Goal: Transaction & Acquisition: Purchase product/service

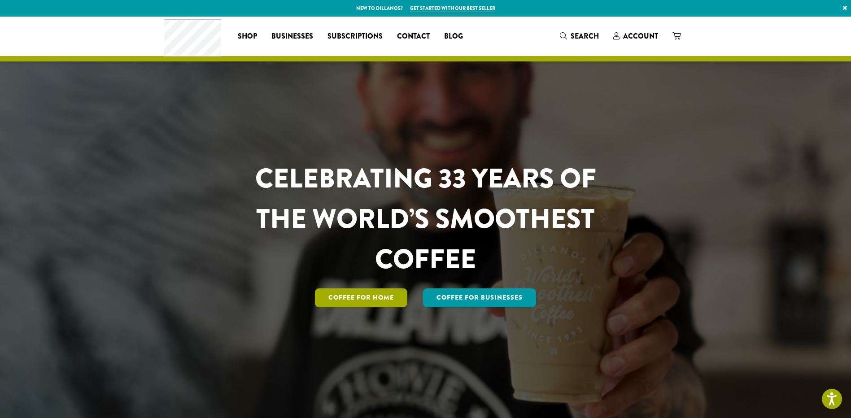
click at [354, 299] on link "Coffee for Home" at bounding box center [361, 297] width 92 height 19
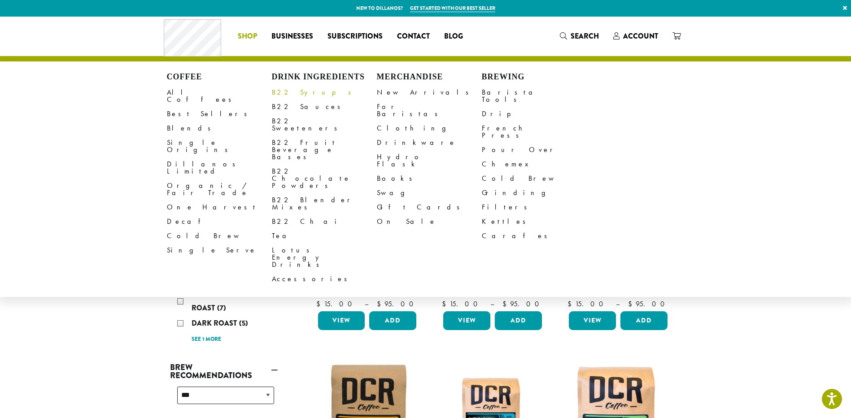
click at [278, 90] on link "B22 Syrups" at bounding box center [324, 92] width 105 height 14
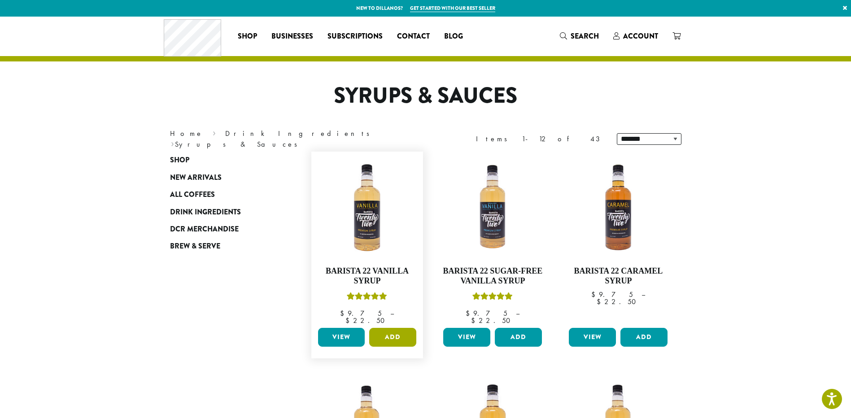
click at [399, 334] on button "Add" at bounding box center [392, 337] width 47 height 19
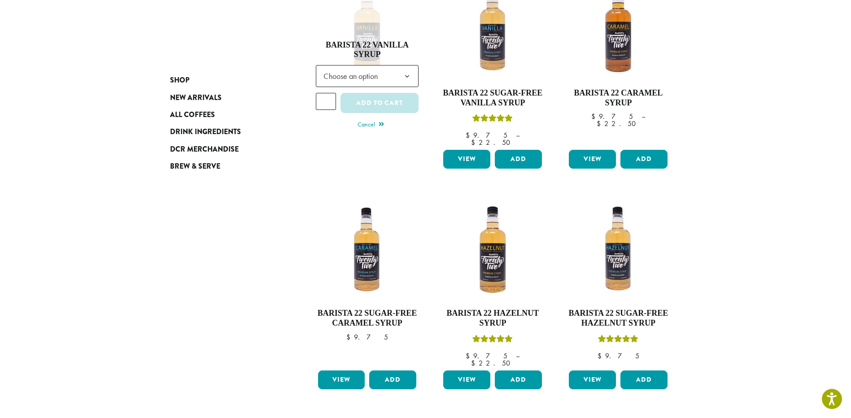
scroll to position [179, 0]
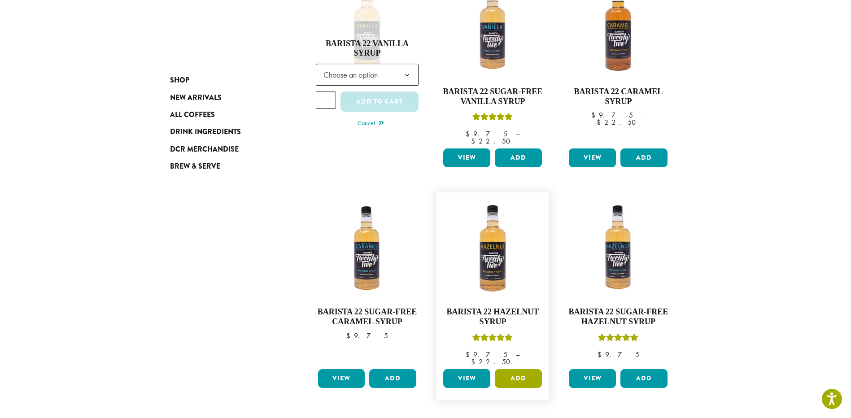
click at [502, 369] on button "Add" at bounding box center [518, 378] width 47 height 19
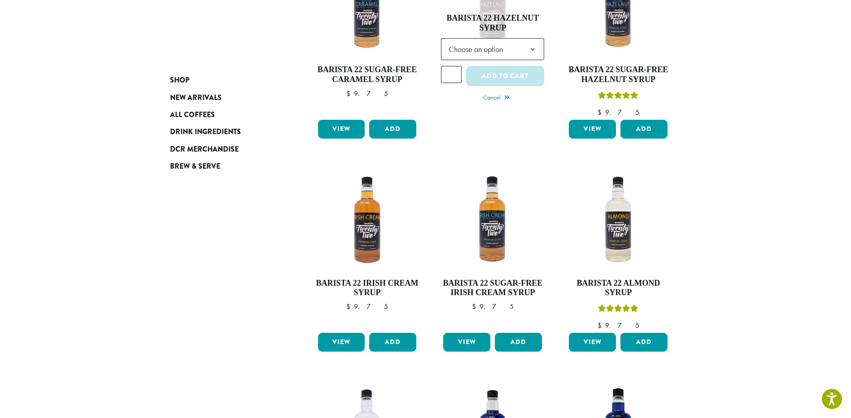
scroll to position [448, 0]
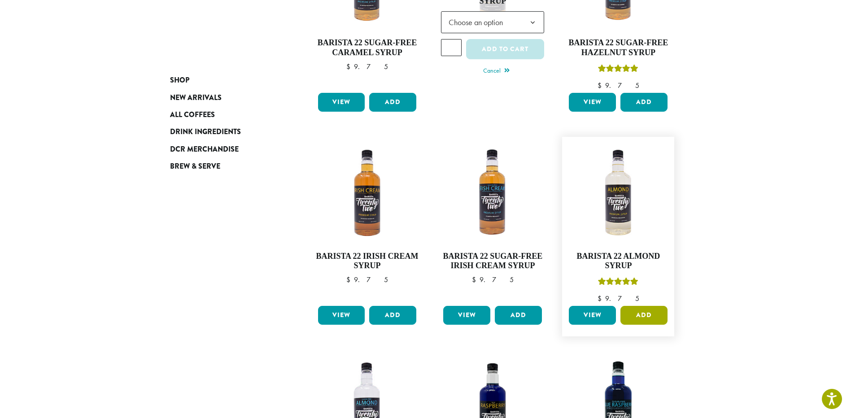
click at [656, 311] on button "Add" at bounding box center [643, 315] width 47 height 19
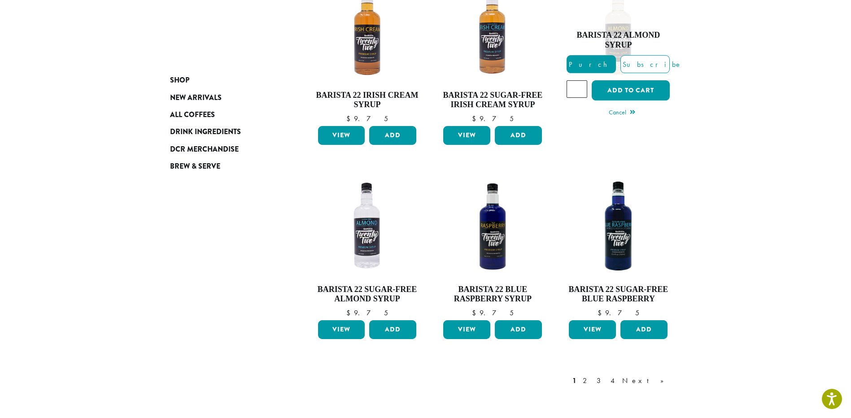
scroll to position [731, 0]
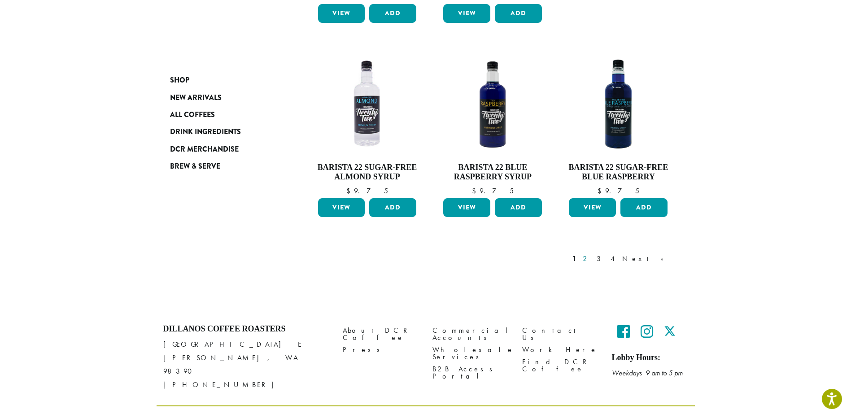
click at [592, 253] on link "2" at bounding box center [586, 258] width 11 height 11
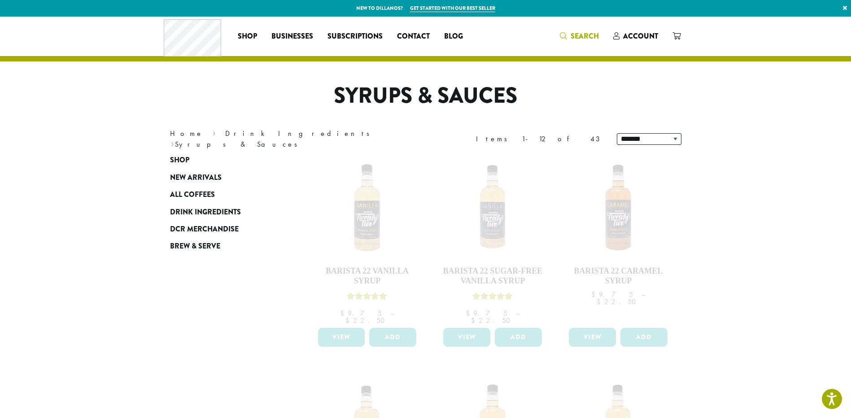
click at [570, 31] on span "Search" at bounding box center [579, 36] width 39 height 11
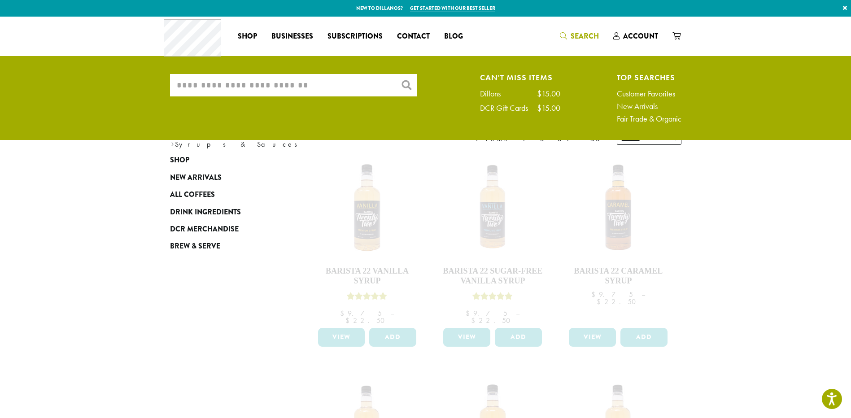
click at [361, 88] on input "What are you searching for?" at bounding box center [293, 85] width 247 height 22
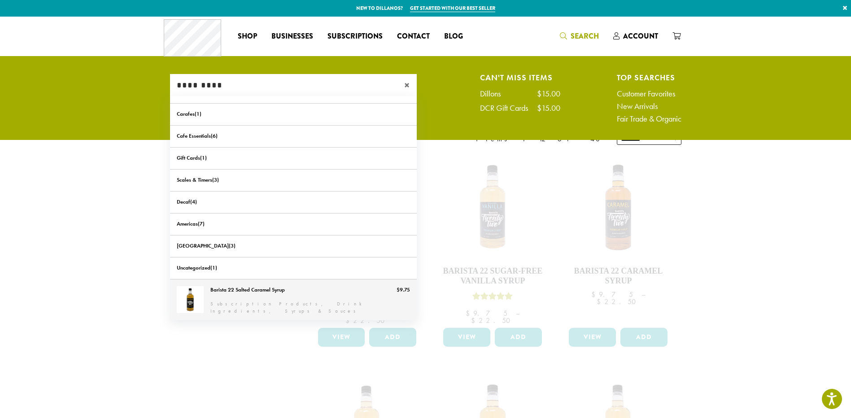
type input "*********"
click at [269, 300] on link "Barista 22 Salted Caramel Syrup" at bounding box center [293, 300] width 247 height 42
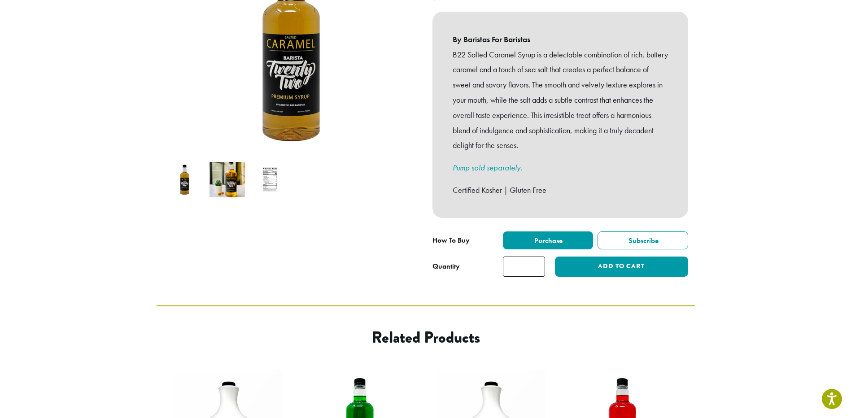
scroll to position [179, 0]
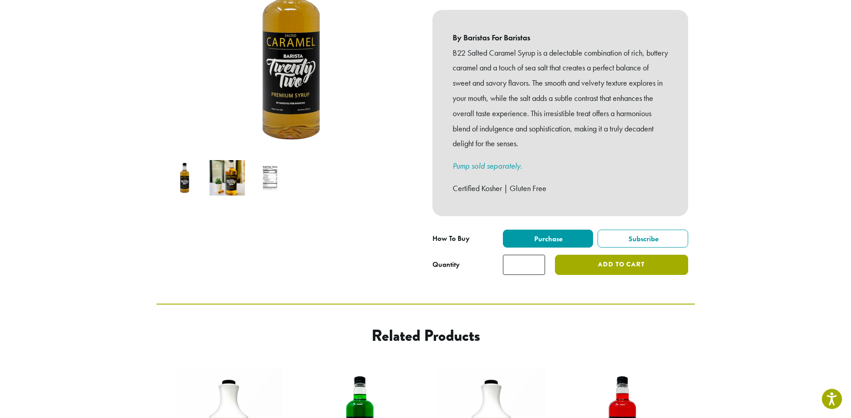
click at [583, 255] on button "Add to cart" at bounding box center [621, 265] width 133 height 20
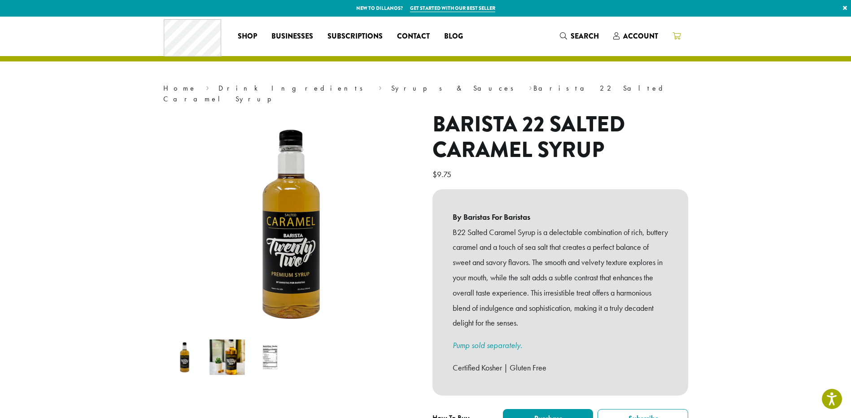
click at [675, 40] on span at bounding box center [676, 36] width 8 height 11
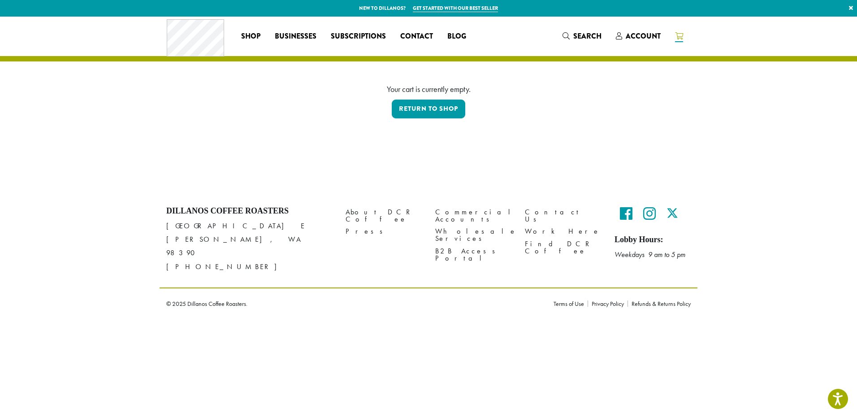
click at [676, 36] on icon at bounding box center [679, 35] width 8 height 7
click at [453, 114] on link "Return to shop" at bounding box center [429, 109] width 74 height 19
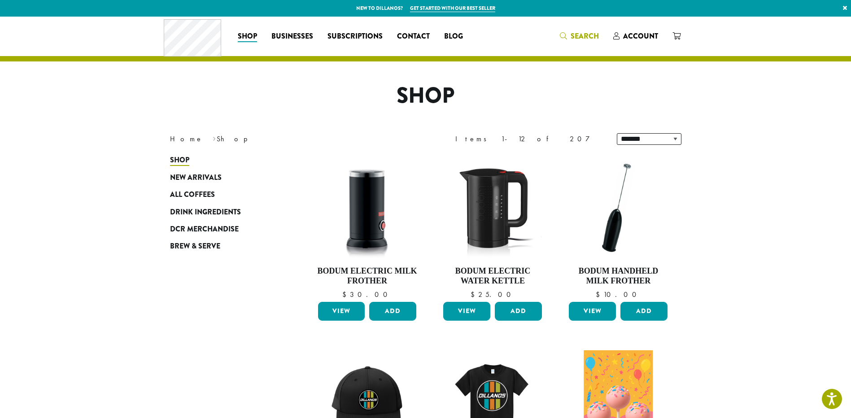
click at [588, 35] on span "Search" at bounding box center [584, 36] width 28 height 10
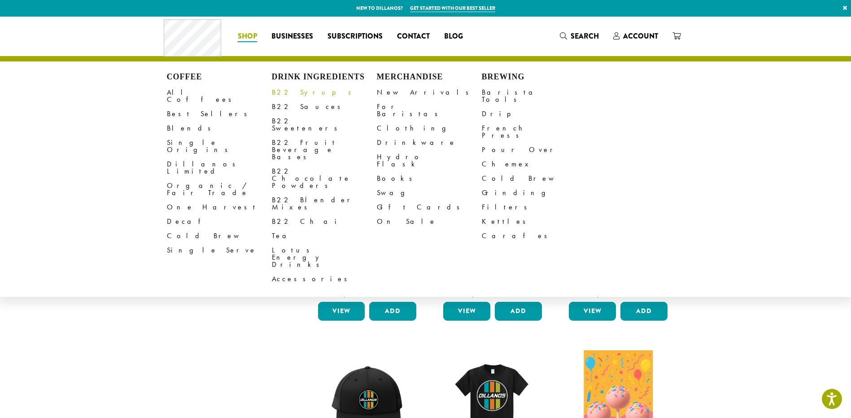
click at [285, 95] on link "B22 Syrups" at bounding box center [324, 92] width 105 height 14
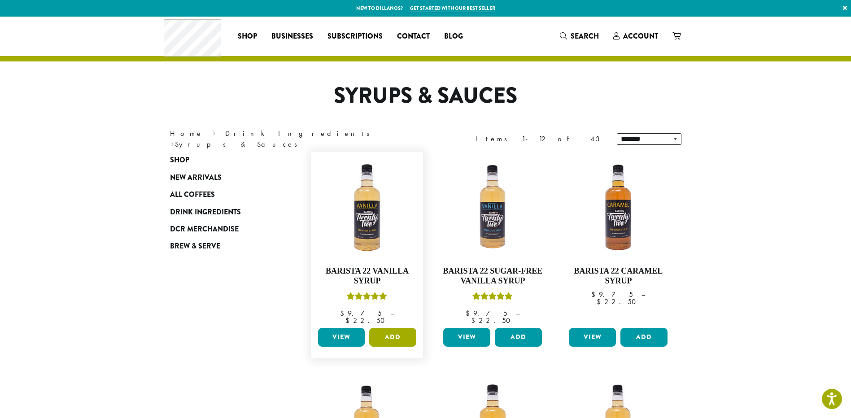
click at [387, 330] on button "Add" at bounding box center [392, 337] width 47 height 19
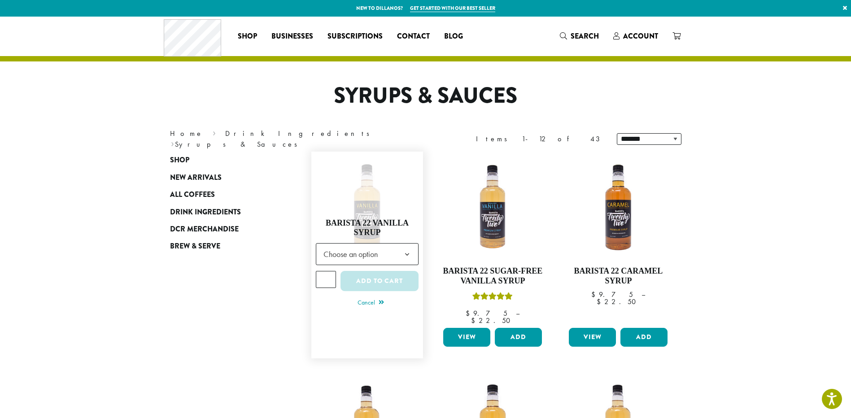
click at [391, 257] on span "Choose an option" at bounding box center [367, 254] width 103 height 22
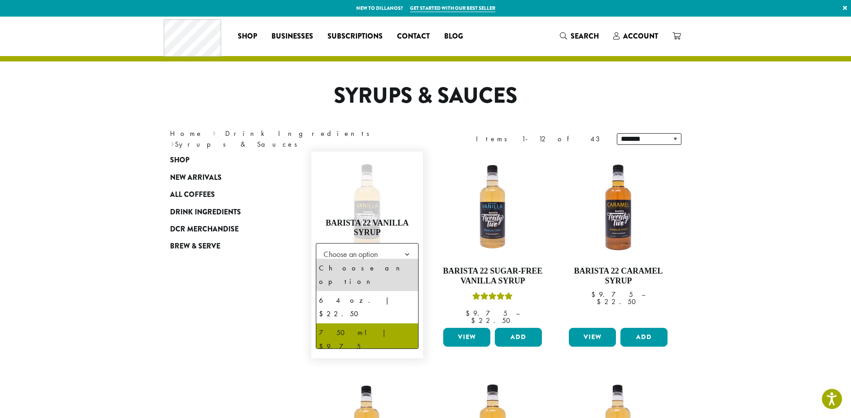
select select "******"
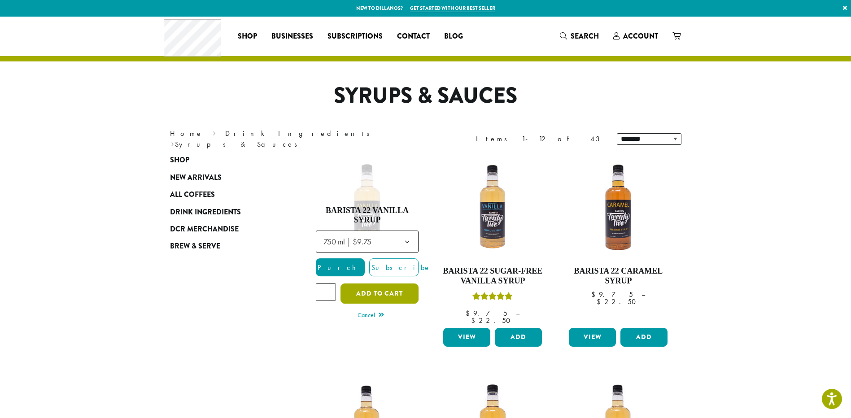
click at [387, 293] on button "Add to cart" at bounding box center [379, 293] width 78 height 20
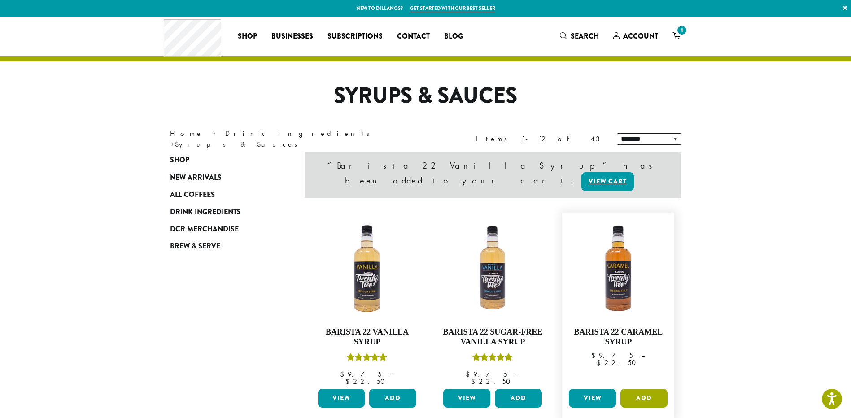
click at [647, 389] on button "Add" at bounding box center [643, 398] width 47 height 19
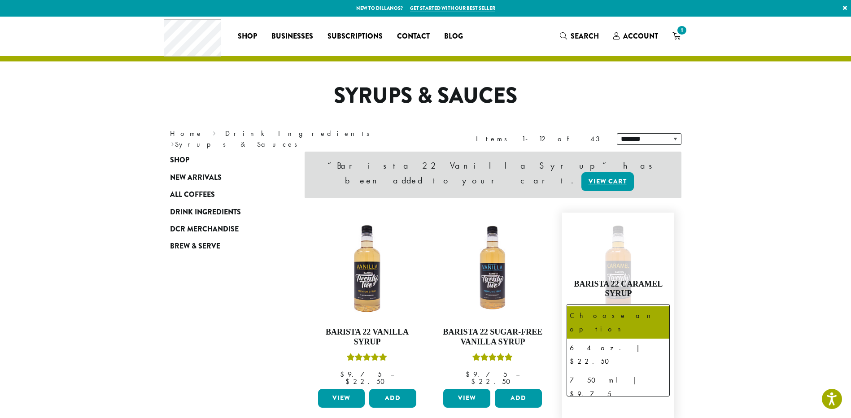
click at [644, 306] on span "Choose an option" at bounding box center [617, 315] width 103 height 22
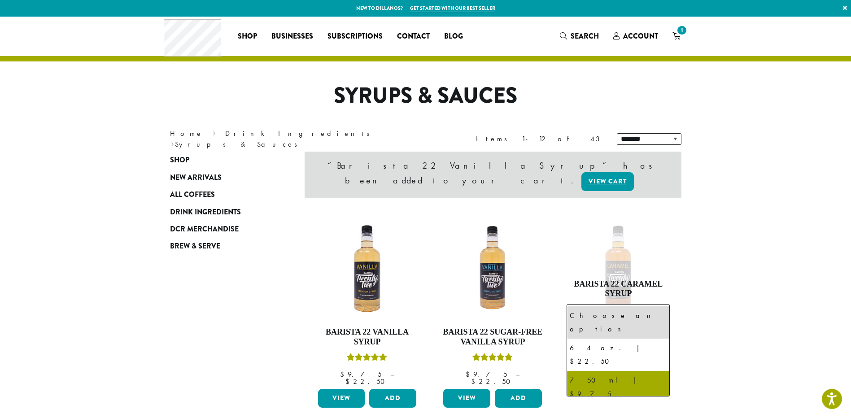
select select "******"
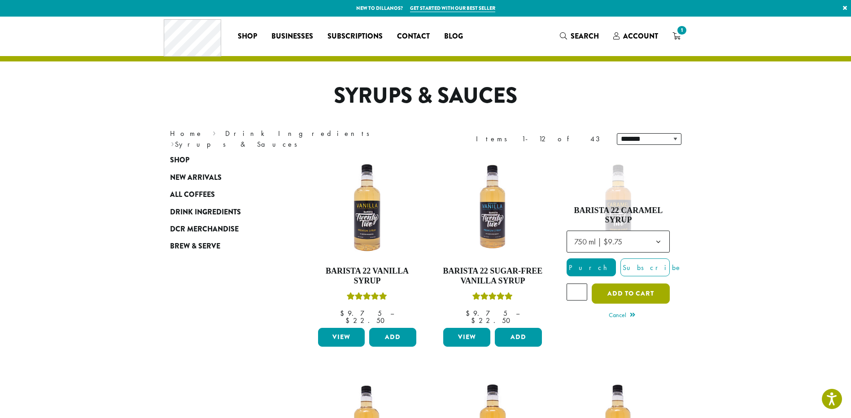
click at [613, 287] on button "Add to cart" at bounding box center [631, 293] width 78 height 20
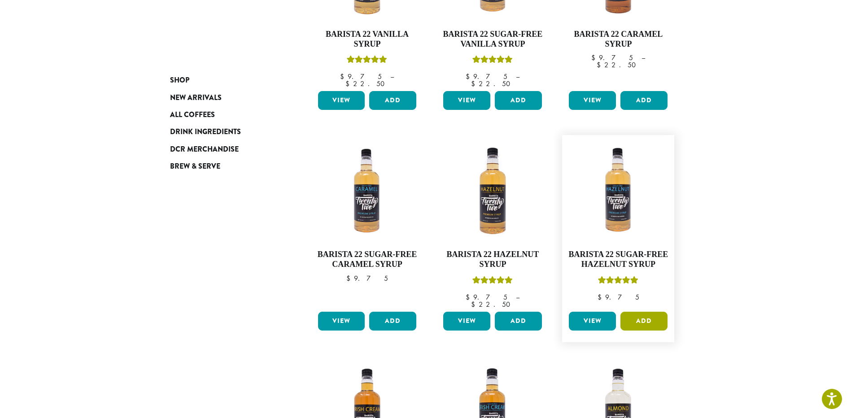
scroll to position [314, 0]
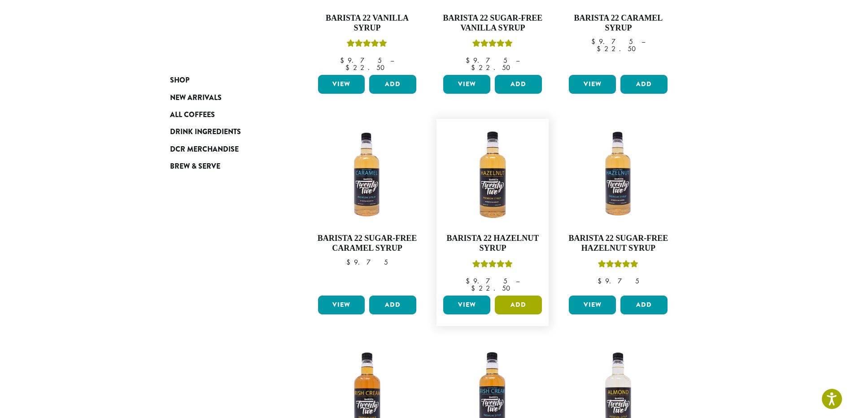
click at [524, 296] on button "Add" at bounding box center [518, 305] width 47 height 19
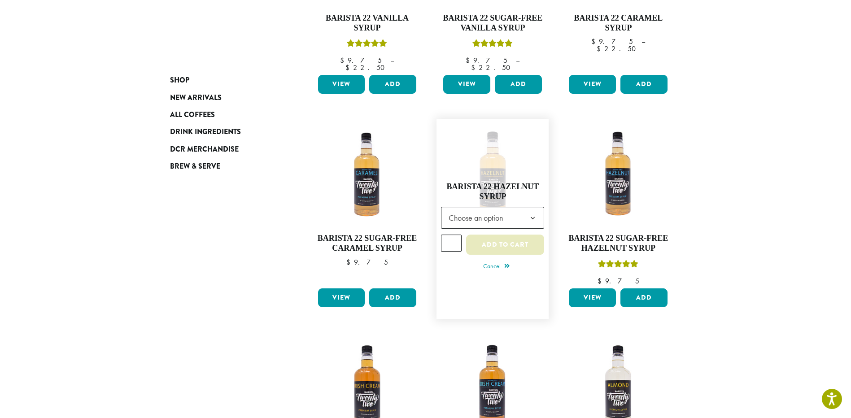
scroll to position [266, 0]
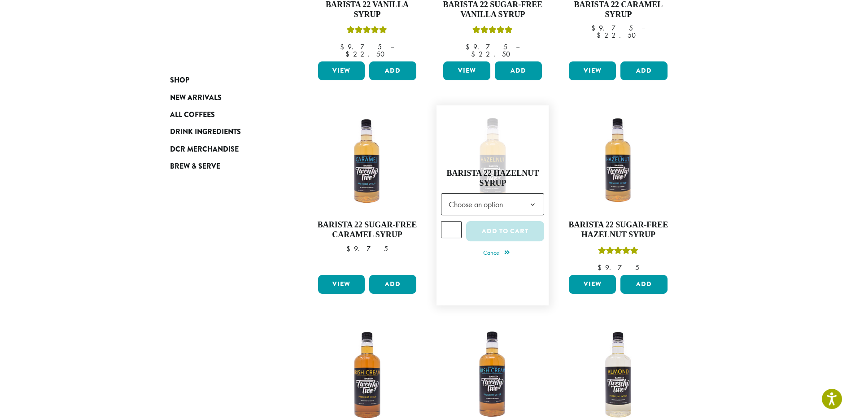
click at [509, 196] on span "Choose an option" at bounding box center [478, 204] width 67 height 17
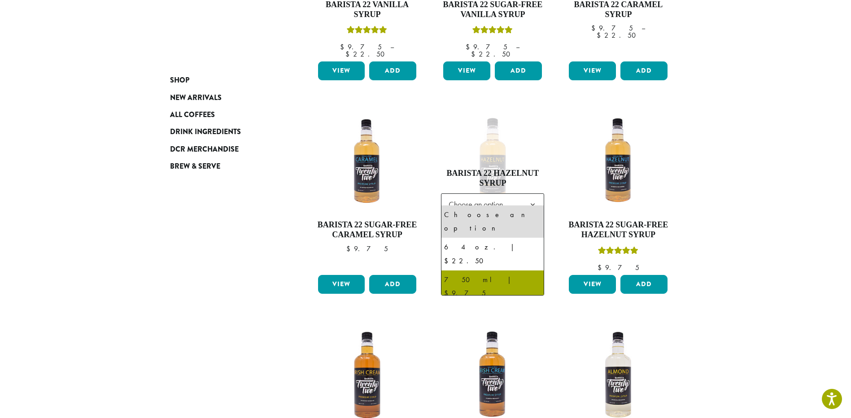
select select "******"
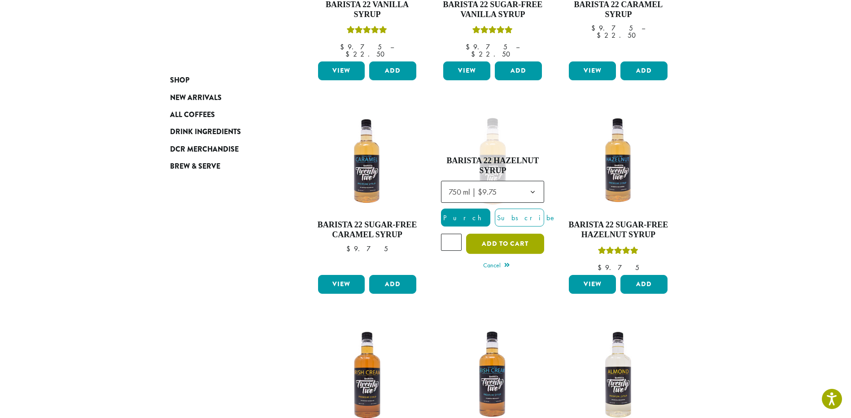
click at [517, 241] on button "Add to cart" at bounding box center [505, 244] width 78 height 20
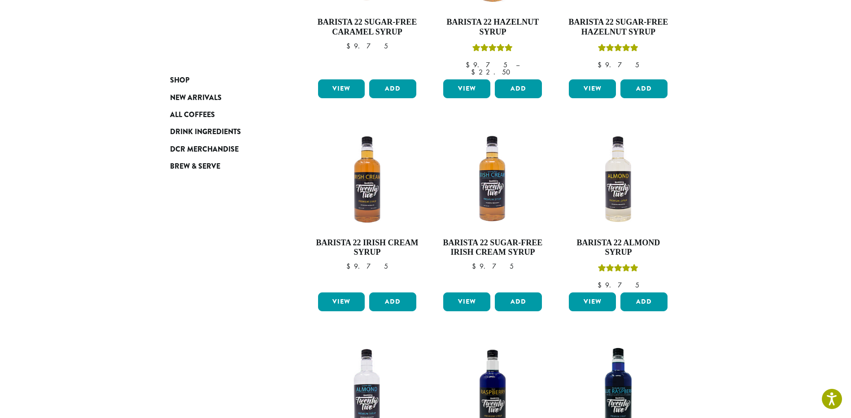
scroll to position [538, 0]
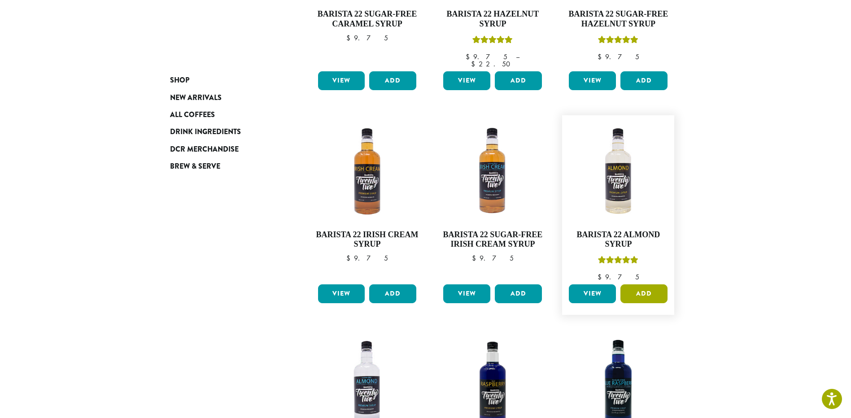
click at [647, 284] on button "Add" at bounding box center [643, 293] width 47 height 19
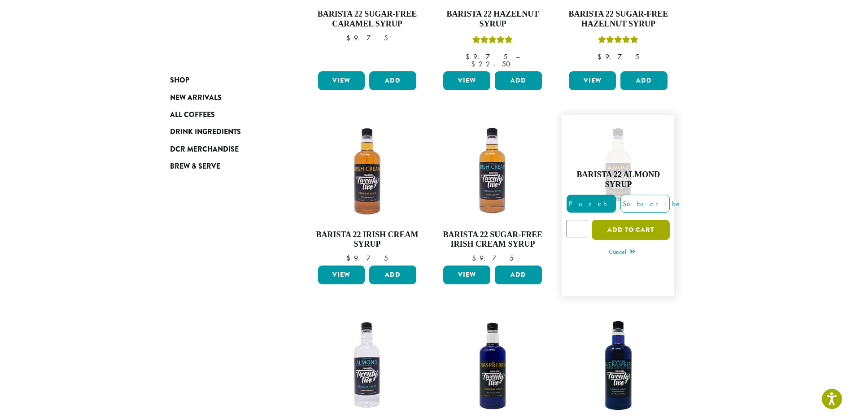
click at [619, 220] on button "Add to cart" at bounding box center [631, 230] width 78 height 20
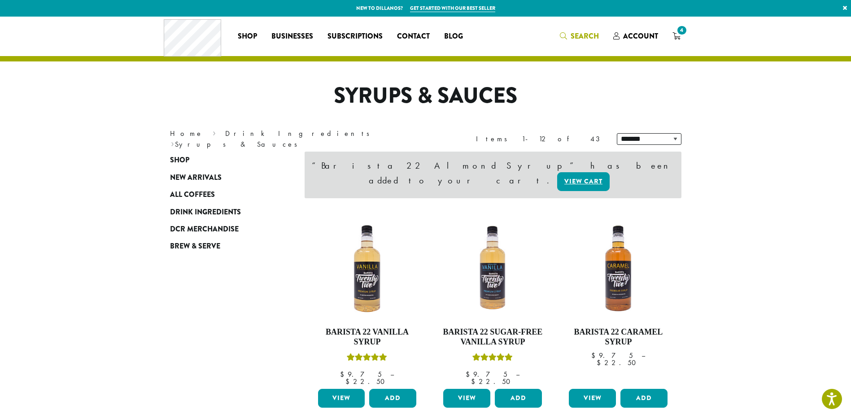
click at [575, 29] on link "Search" at bounding box center [579, 36] width 53 height 15
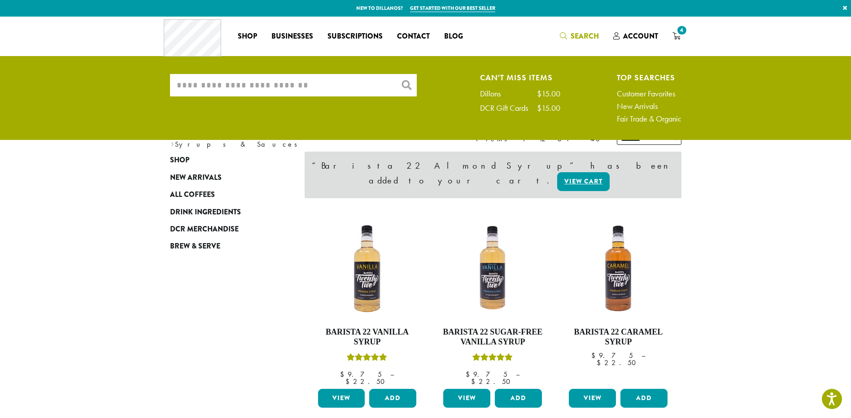
click at [362, 89] on input "What are you searching for?" at bounding box center [293, 85] width 247 height 22
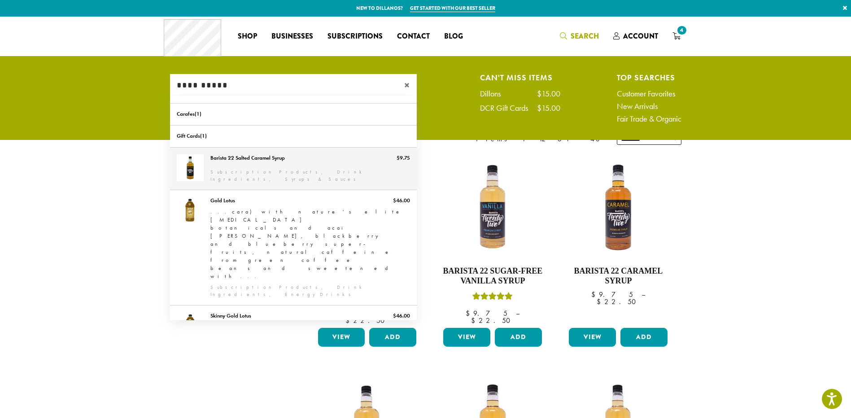
type input "**********"
click at [234, 161] on link "Barista 22 Salted Caramel Syrup" at bounding box center [293, 169] width 247 height 42
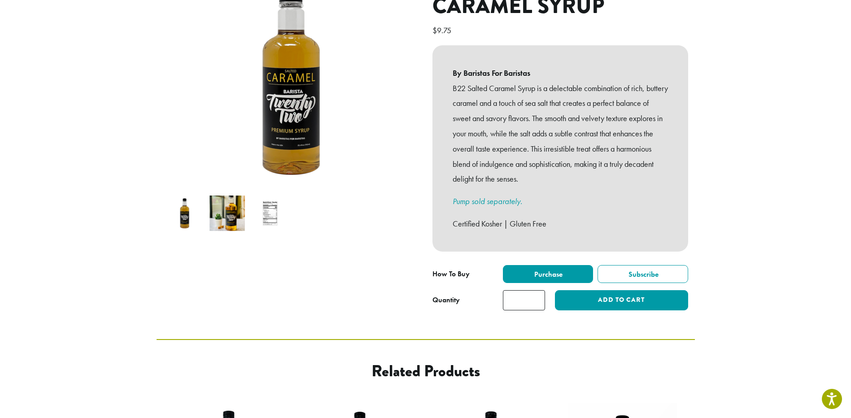
scroll to position [179, 0]
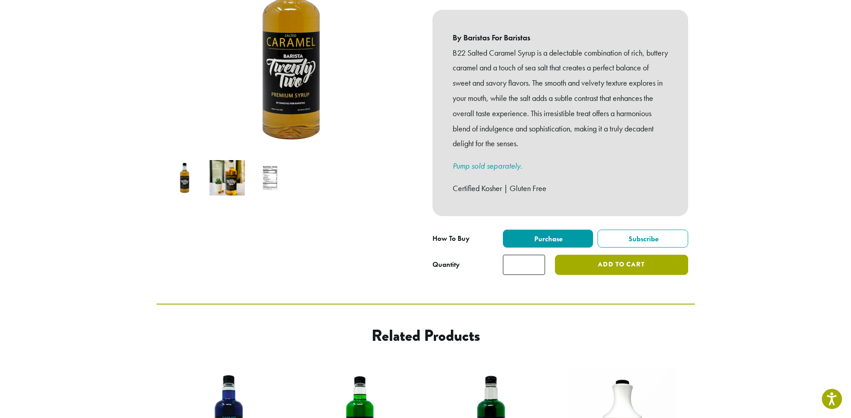
click at [592, 255] on button "Add to cart" at bounding box center [621, 265] width 133 height 20
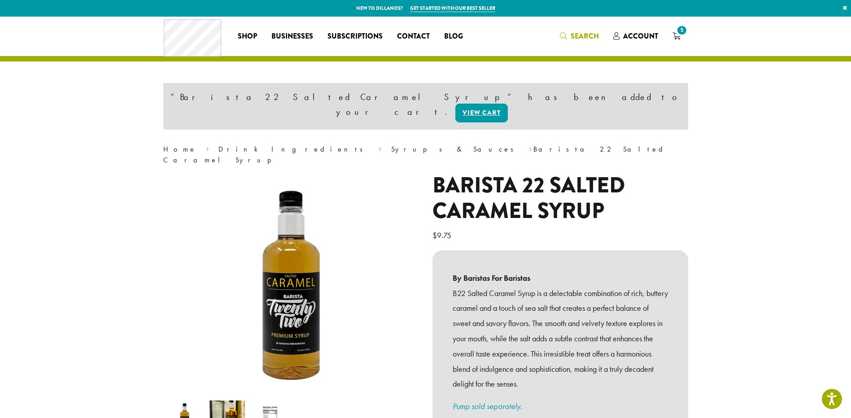
click at [566, 33] on icon "Search" at bounding box center [563, 35] width 7 height 7
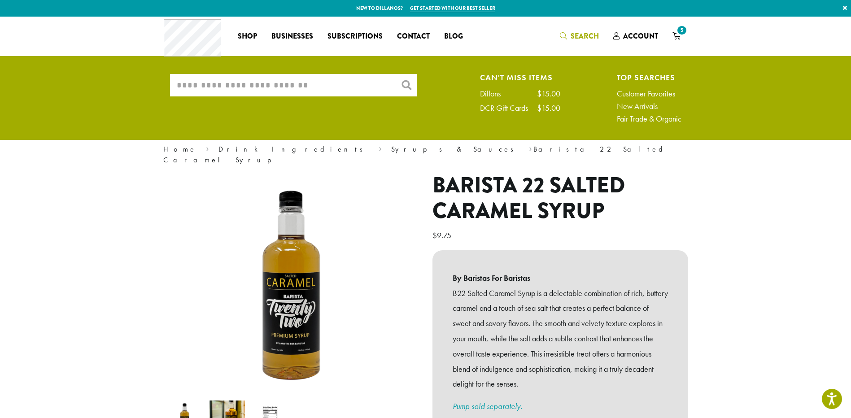
click at [259, 84] on input "What are you searching for?" at bounding box center [293, 85] width 247 height 22
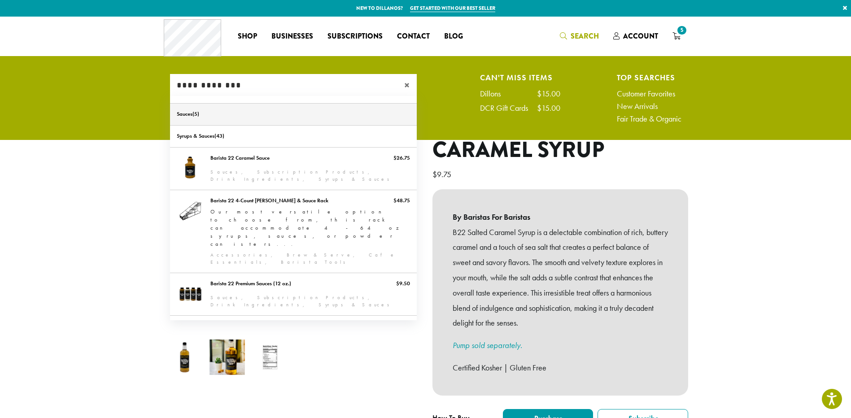
type input "**********"
click at [192, 114] on link "Sauces" at bounding box center [293, 115] width 247 height 22
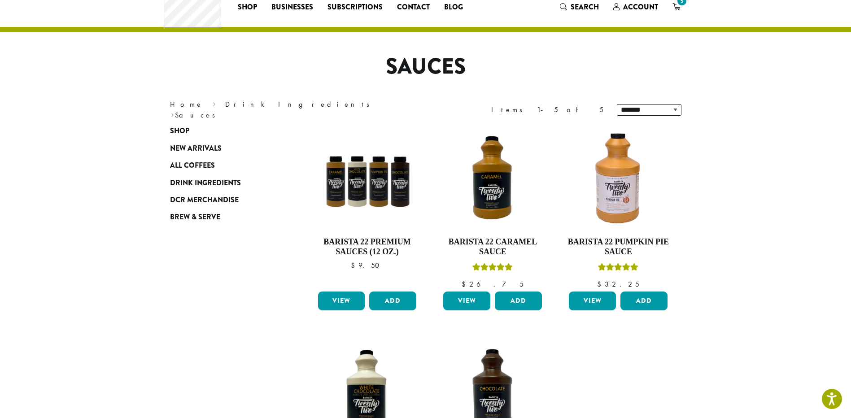
scroll to position [45, 0]
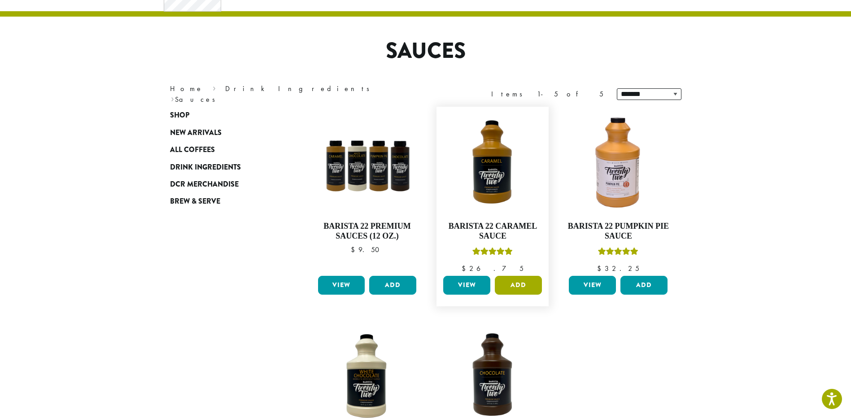
click at [515, 281] on button "Add" at bounding box center [518, 285] width 47 height 19
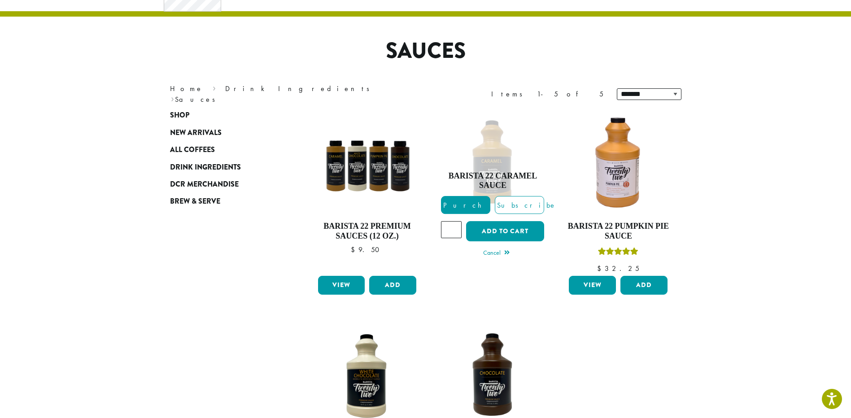
click at [830, 185] on section "**********" at bounding box center [425, 281] width 851 height 619
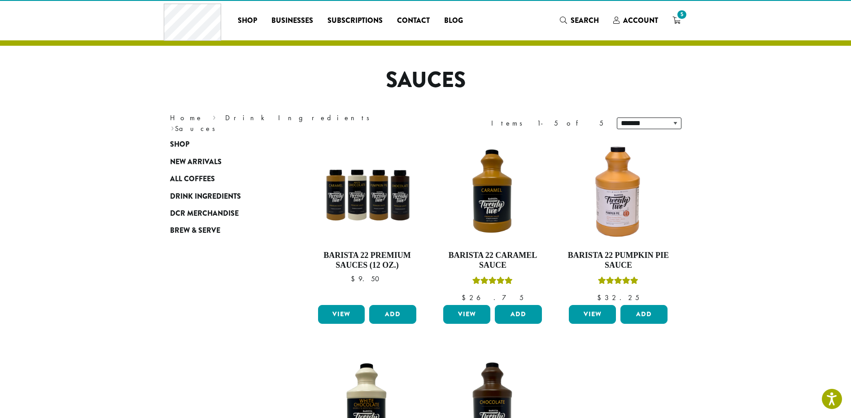
scroll to position [0, 0]
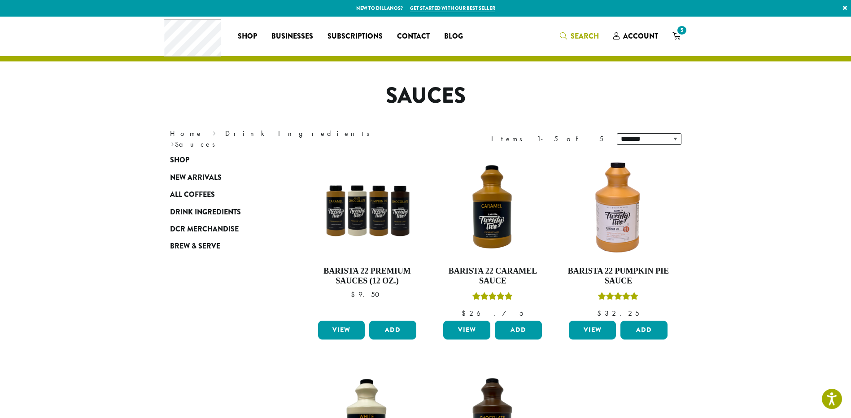
click at [569, 37] on span "Search" at bounding box center [579, 36] width 39 height 11
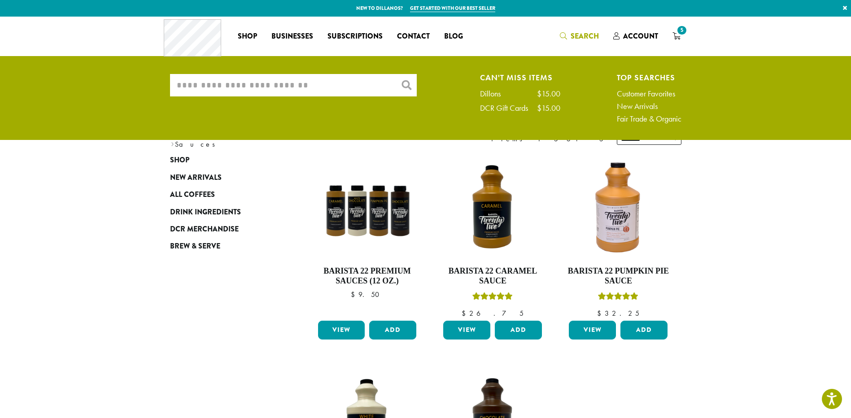
click at [371, 82] on input "What are you searching for?" at bounding box center [293, 85] width 247 height 22
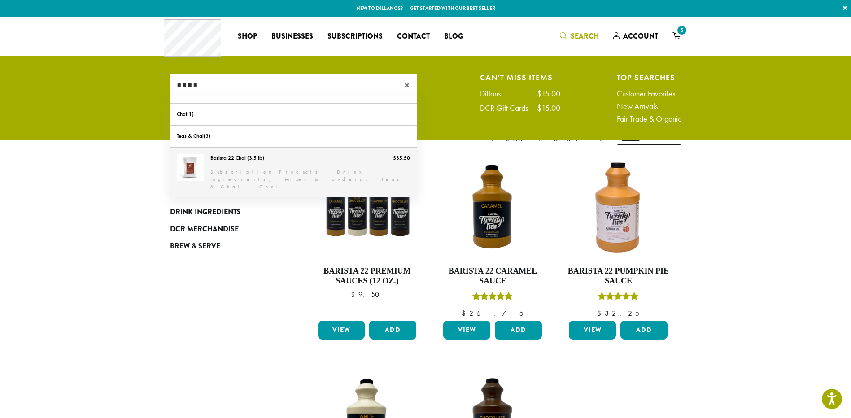
type input "****"
click at [349, 169] on link "Barista 22 Chai (3.5 lb)" at bounding box center [293, 173] width 247 height 50
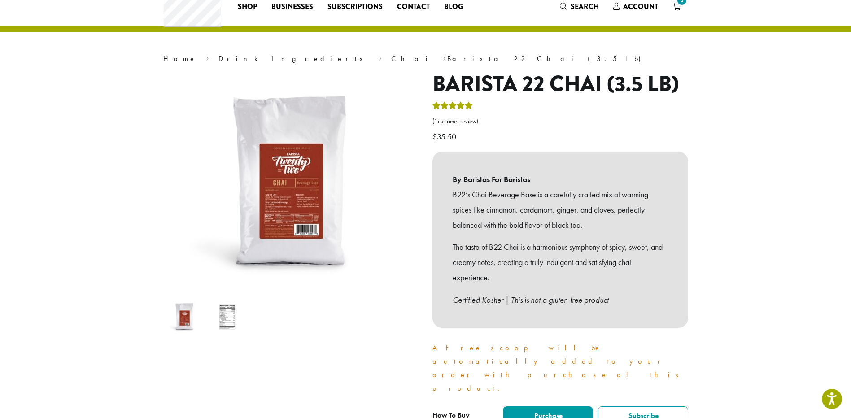
scroll to position [45, 0]
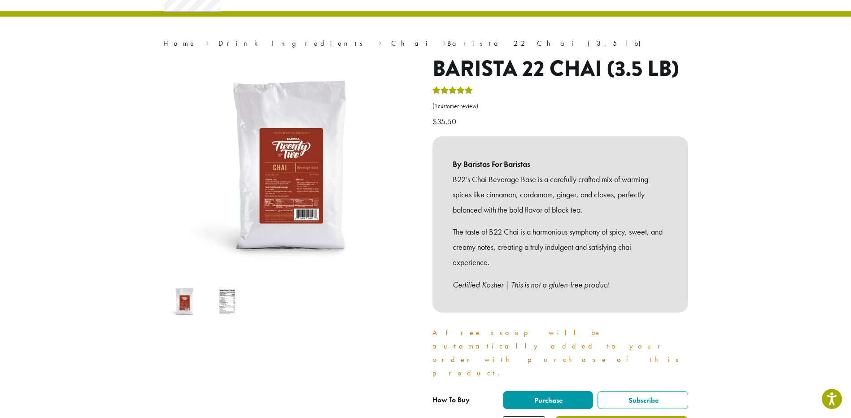
click at [615, 416] on button "Add to cart" at bounding box center [621, 426] width 133 height 20
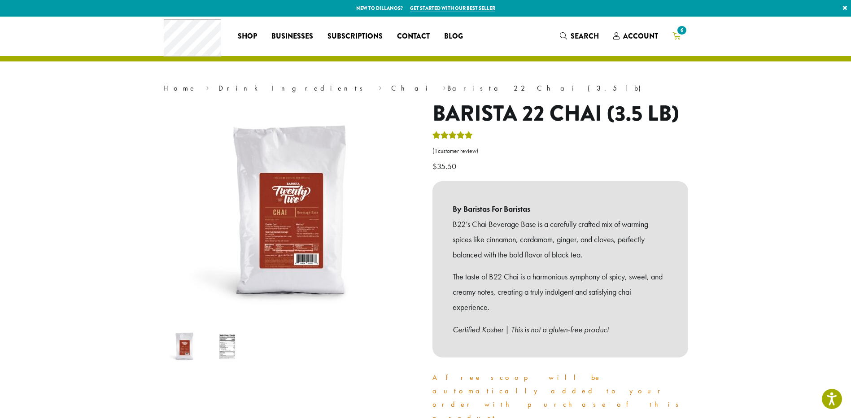
click at [672, 36] on icon "6" at bounding box center [676, 35] width 8 height 7
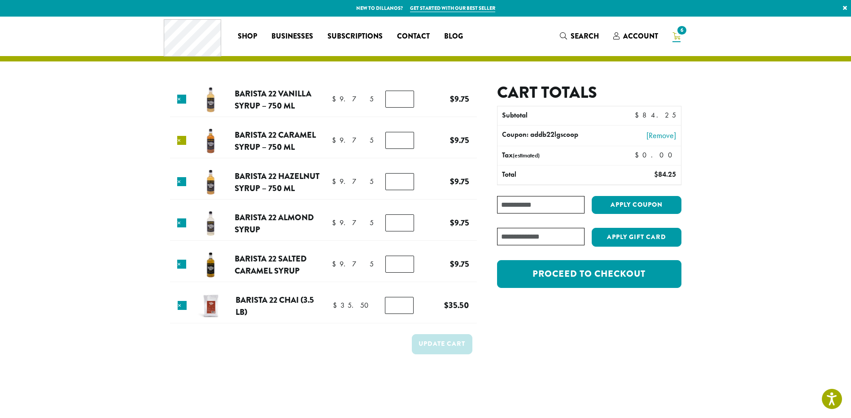
click at [184, 142] on link "×" at bounding box center [181, 140] width 9 height 9
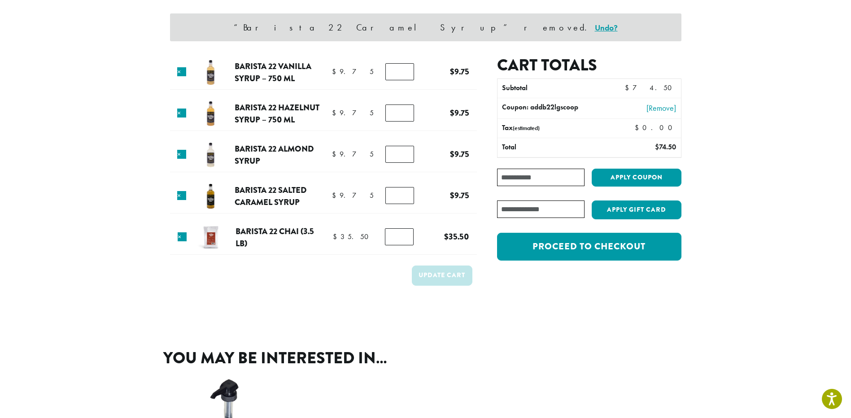
scroll to position [38, 0]
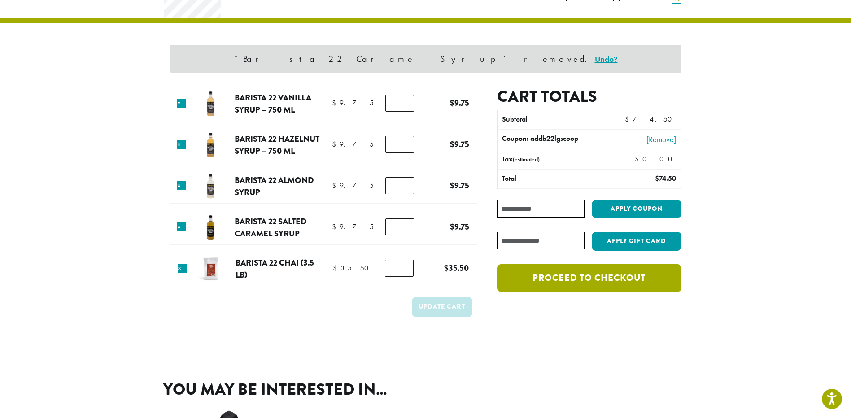
click at [550, 284] on link "Proceed to checkout" at bounding box center [589, 278] width 184 height 28
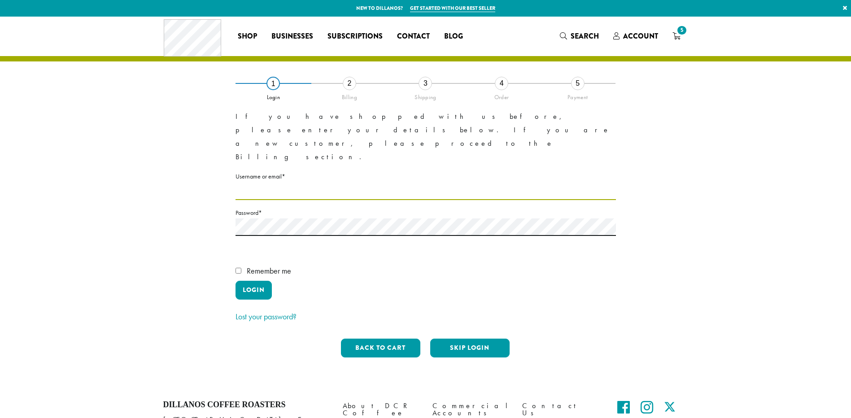
type input "**********"
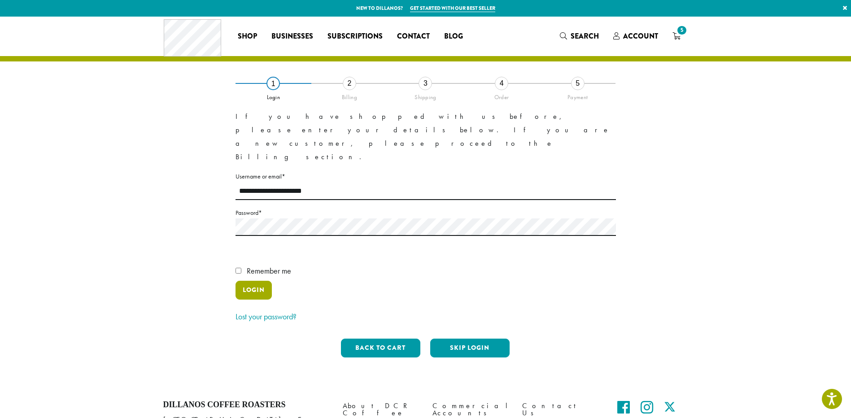
click at [259, 281] on button "Login" at bounding box center [253, 290] width 36 height 19
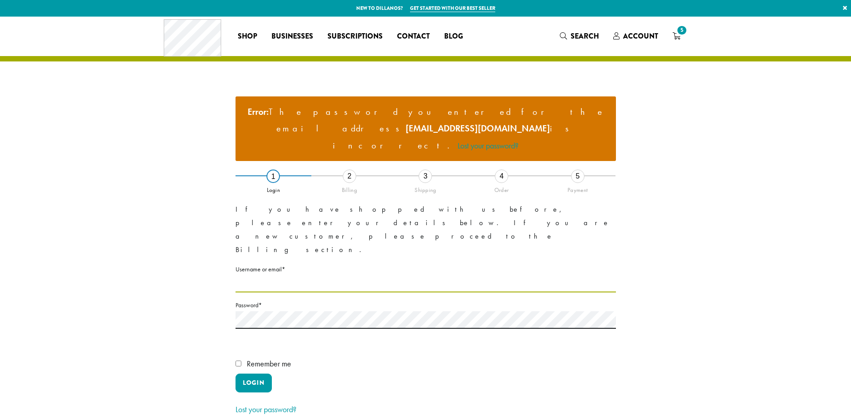
type input "**********"
click at [199, 266] on div "**********" at bounding box center [425, 270] width 511 height 374
click at [507, 357] on label "Remember me" at bounding box center [425, 365] width 380 height 17
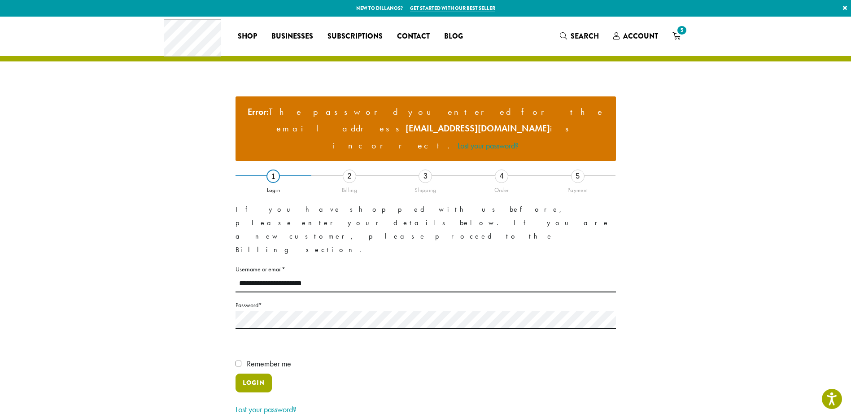
click at [259, 374] on button "Login" at bounding box center [253, 383] width 36 height 19
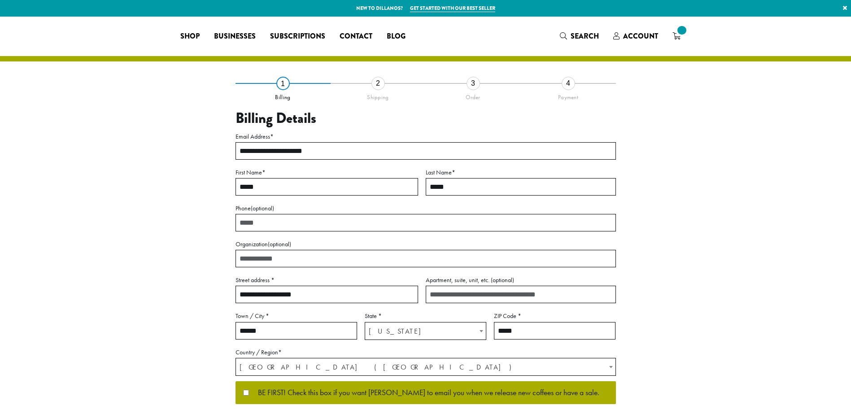
select select "**"
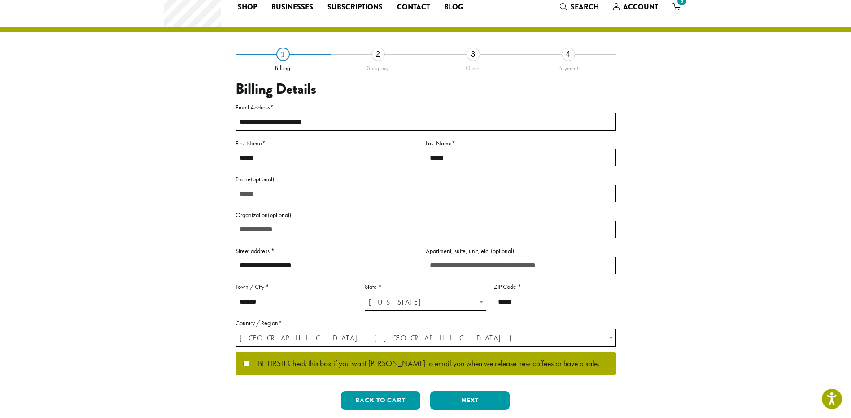
scroll to position [45, 0]
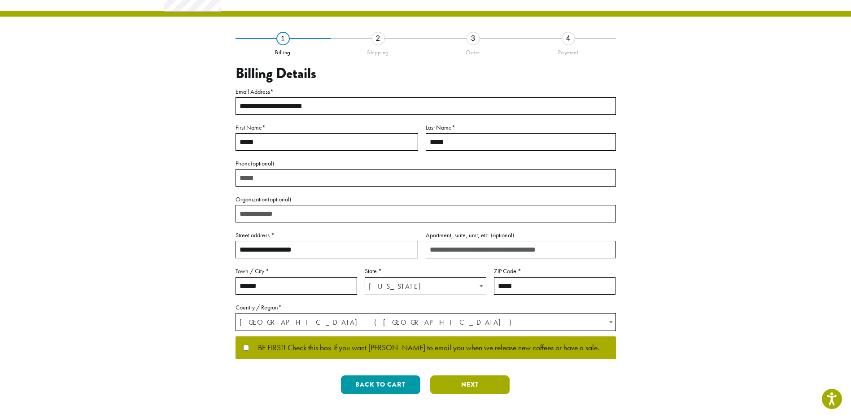
click at [452, 385] on button "Next" at bounding box center [469, 384] width 79 height 19
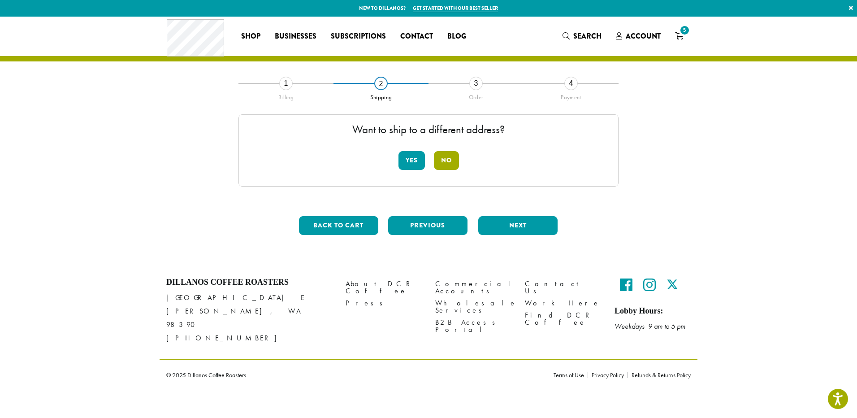
click at [442, 163] on button "No" at bounding box center [446, 160] width 25 height 19
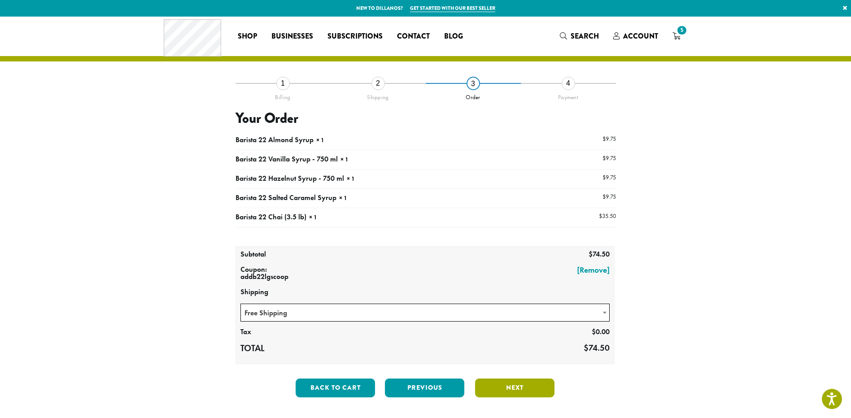
click at [524, 391] on button "Next" at bounding box center [514, 388] width 79 height 19
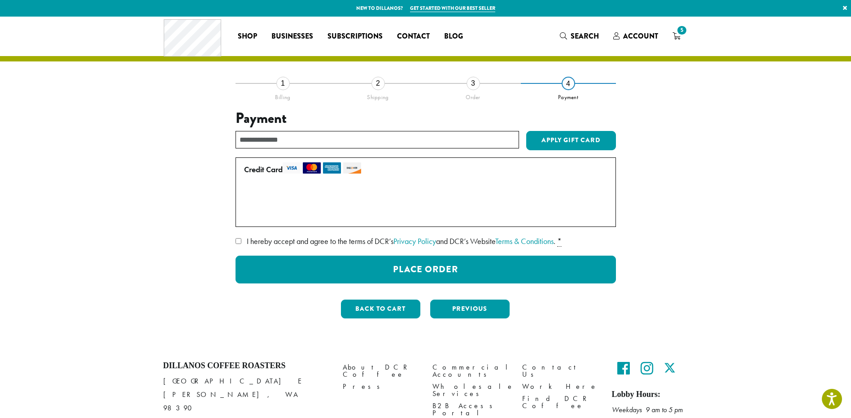
click at [352, 244] on span "I hereby accept and agree to the terms of DCR’s Privacy Policy and DCR’s Websit…" at bounding box center [401, 241] width 309 height 10
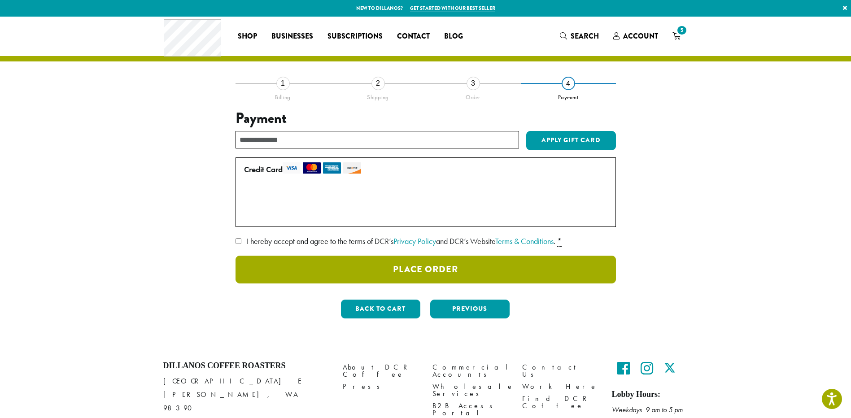
click at [357, 278] on button "Place Order" at bounding box center [425, 270] width 380 height 28
